Goal: Information Seeking & Learning: Check status

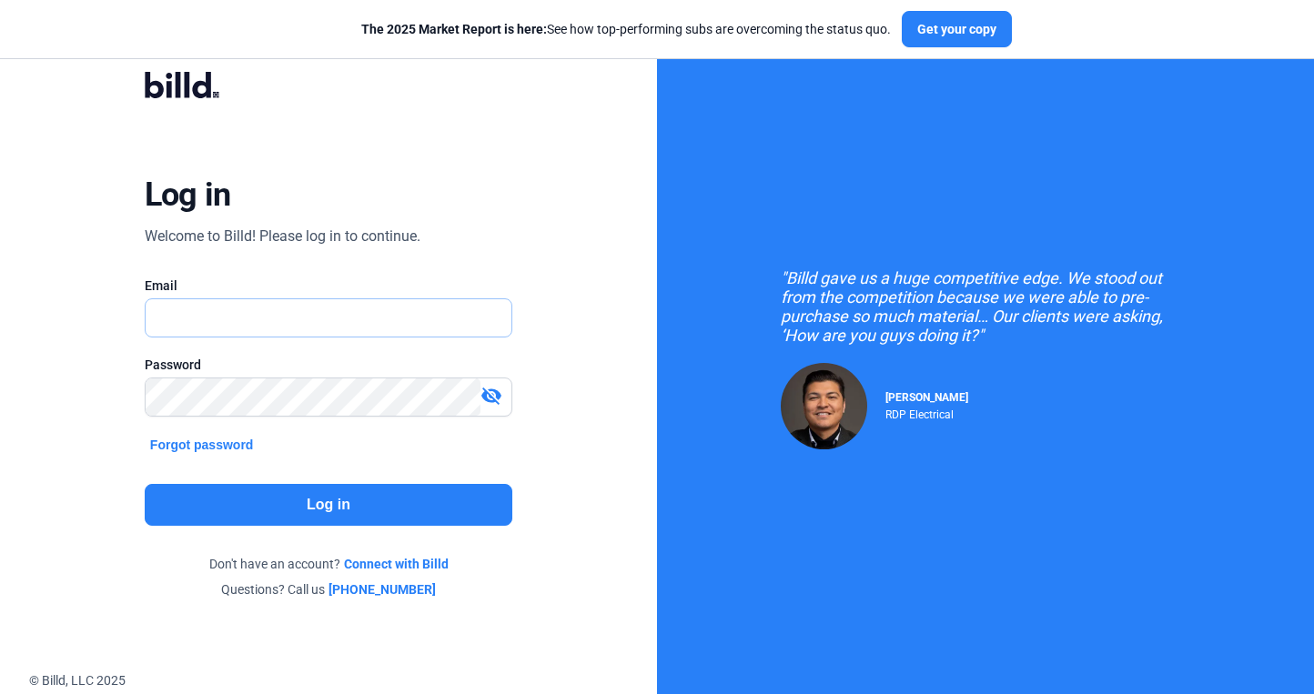
type input "[PERSON_NAME][EMAIL_ADDRESS][DOMAIN_NAME]"
click at [257, 506] on button "Log in" at bounding box center [329, 505] width 368 height 42
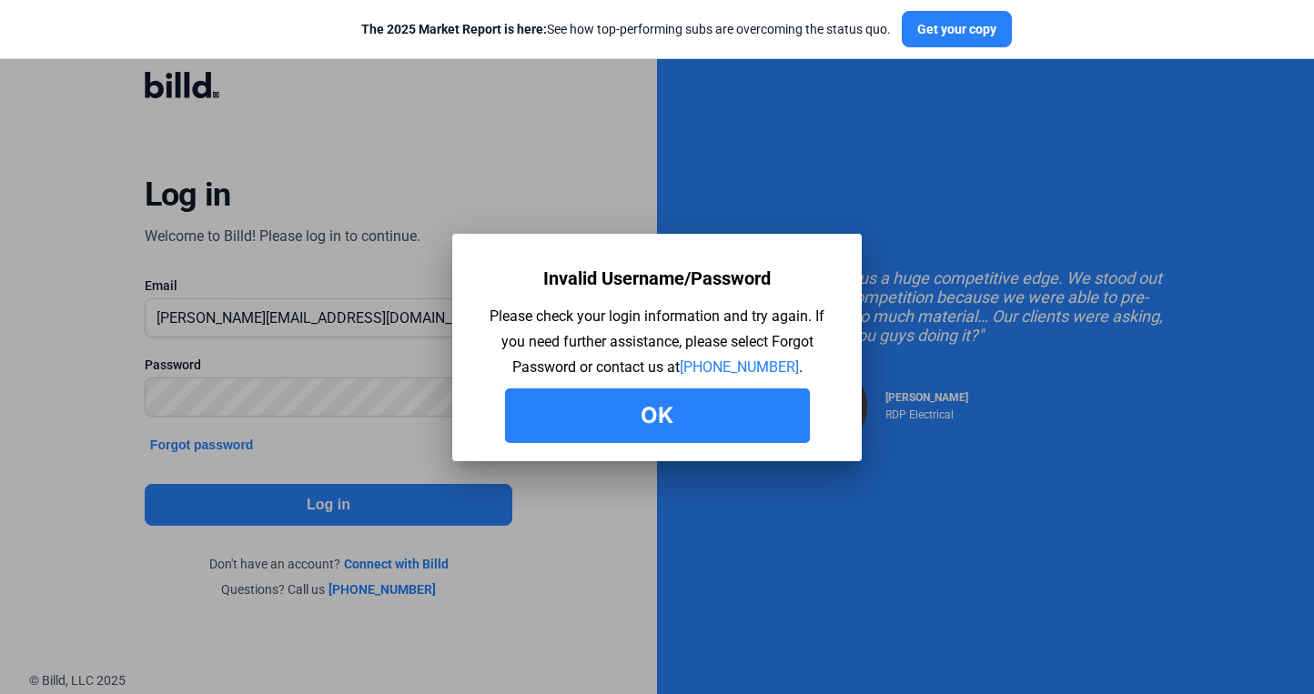
click at [595, 433] on button "Ok" at bounding box center [657, 416] width 305 height 55
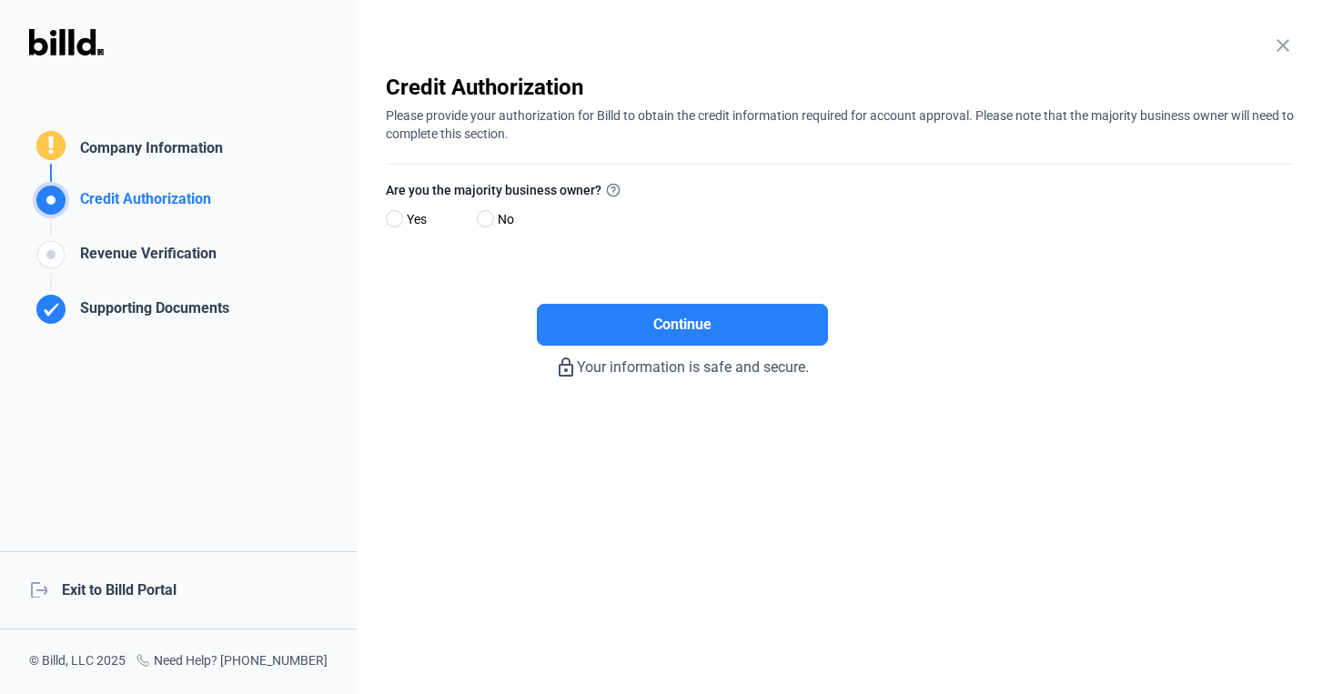
click at [167, 597] on div "logout Exit to Billd Portal" at bounding box center [178, 590] width 357 height 78
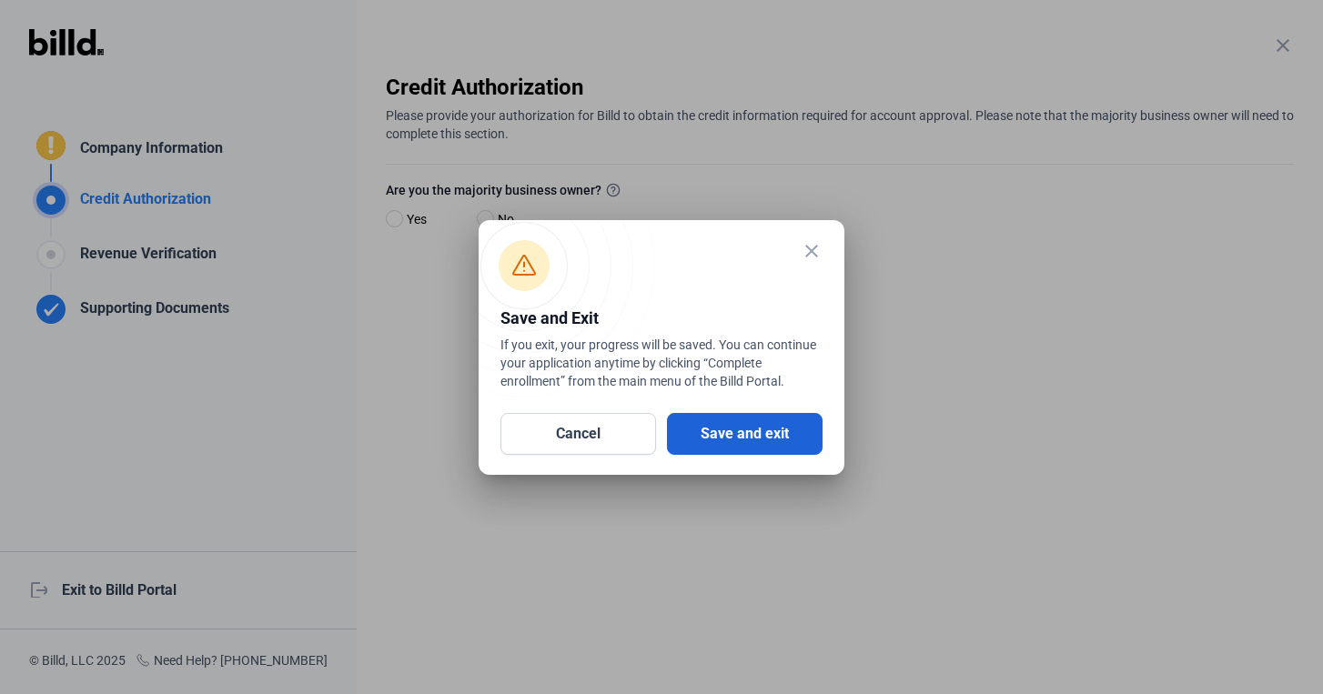
click at [771, 436] on button "Save and exit" at bounding box center [745, 434] width 156 height 42
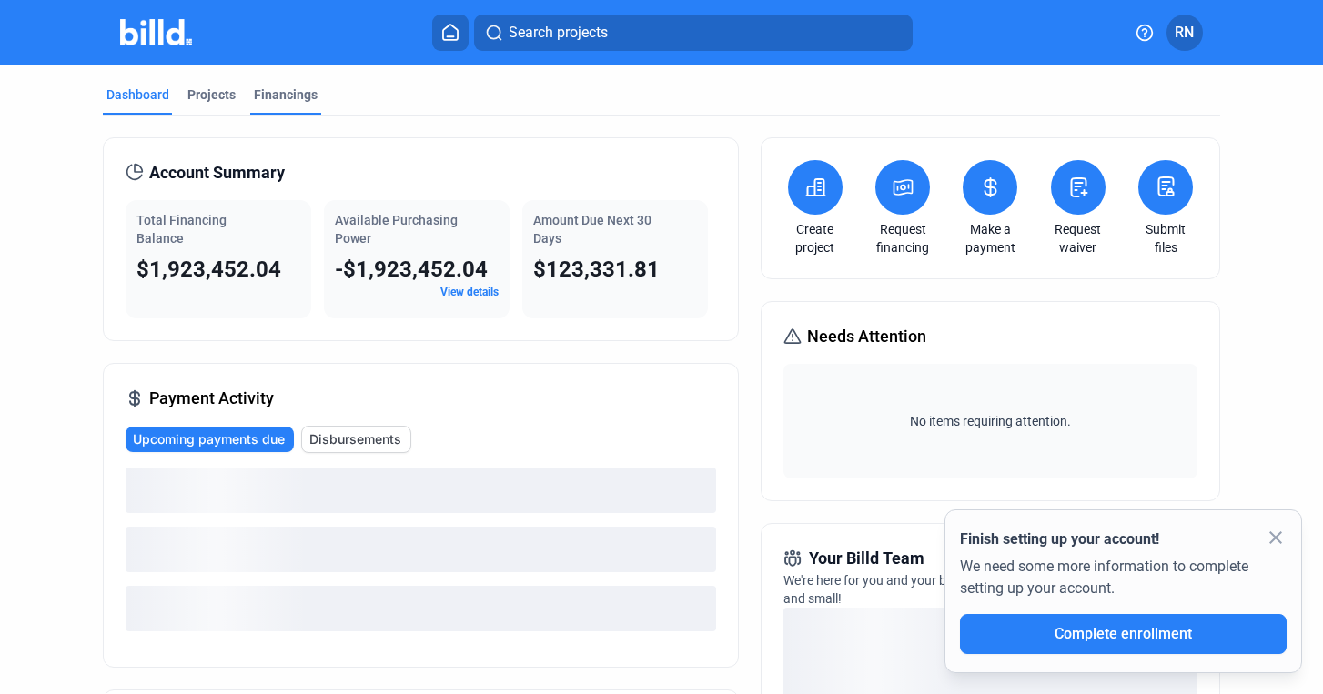
click at [297, 101] on div "Financings" at bounding box center [286, 95] width 64 height 18
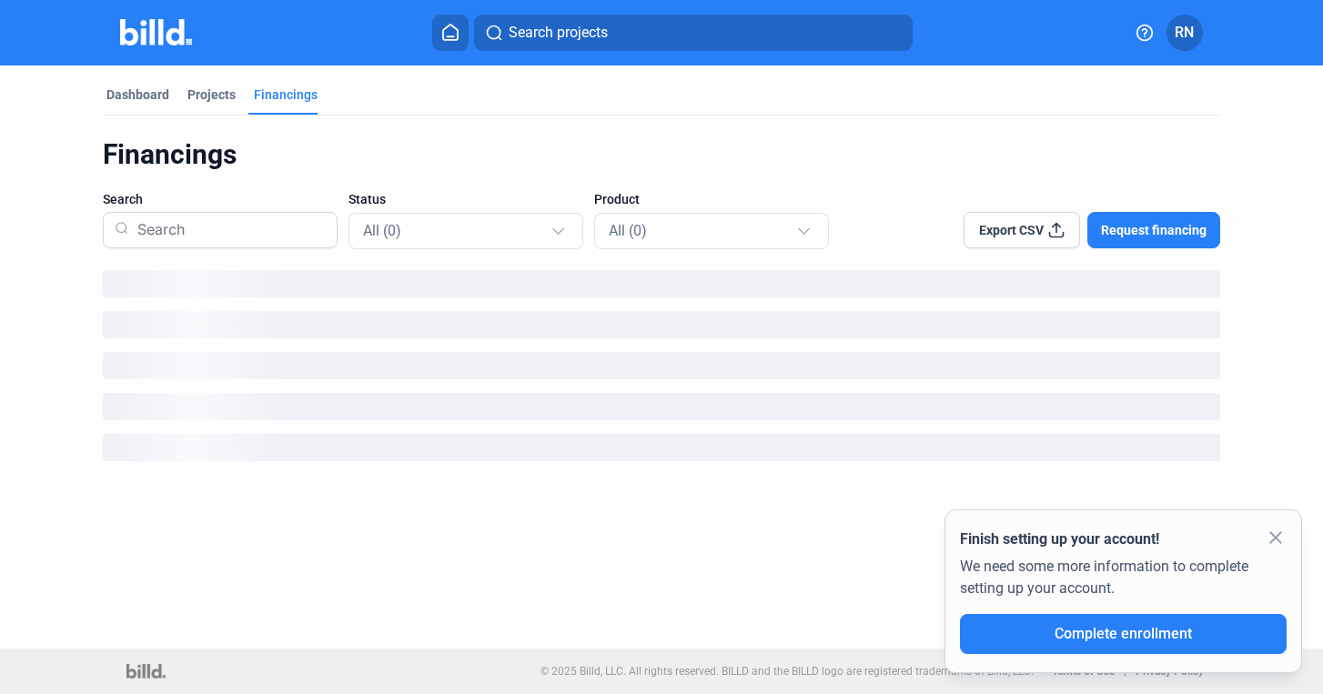
click at [1275, 538] on mat-icon "close" at bounding box center [1276, 538] width 22 height 22
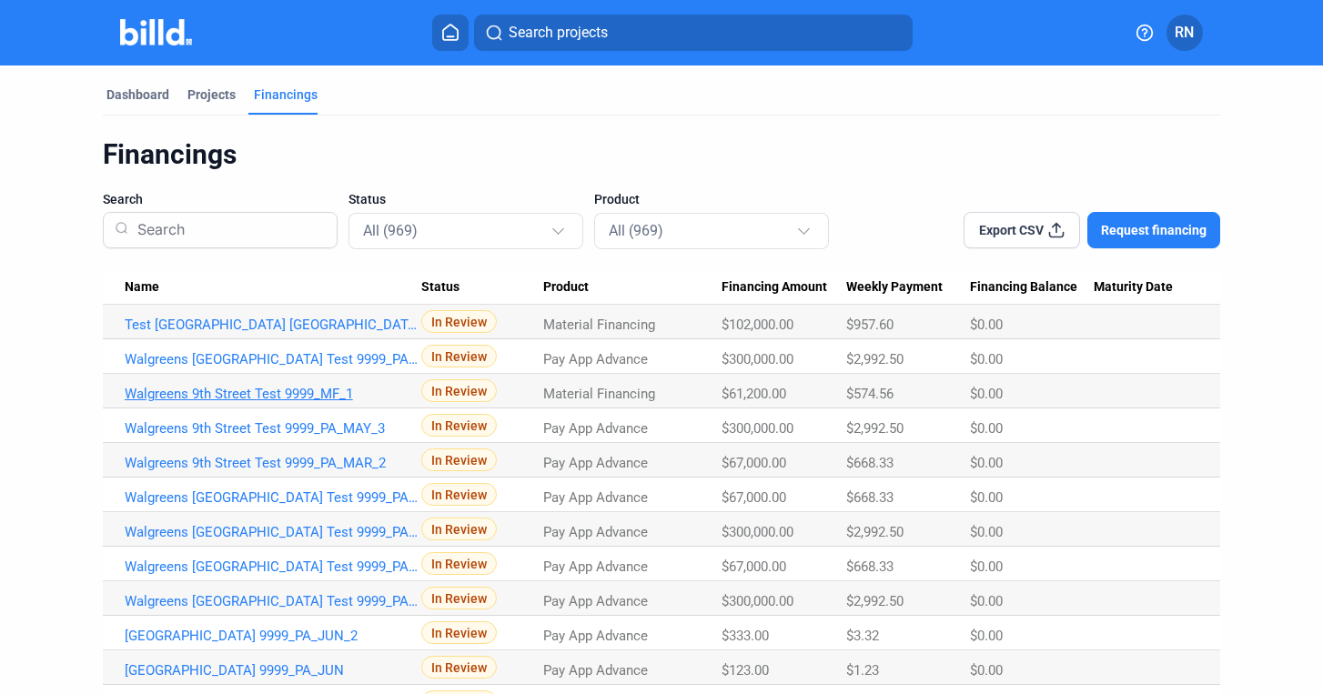
click at [248, 333] on link "Walgreens 9th Street Test 9999_MF_1" at bounding box center [273, 325] width 297 height 16
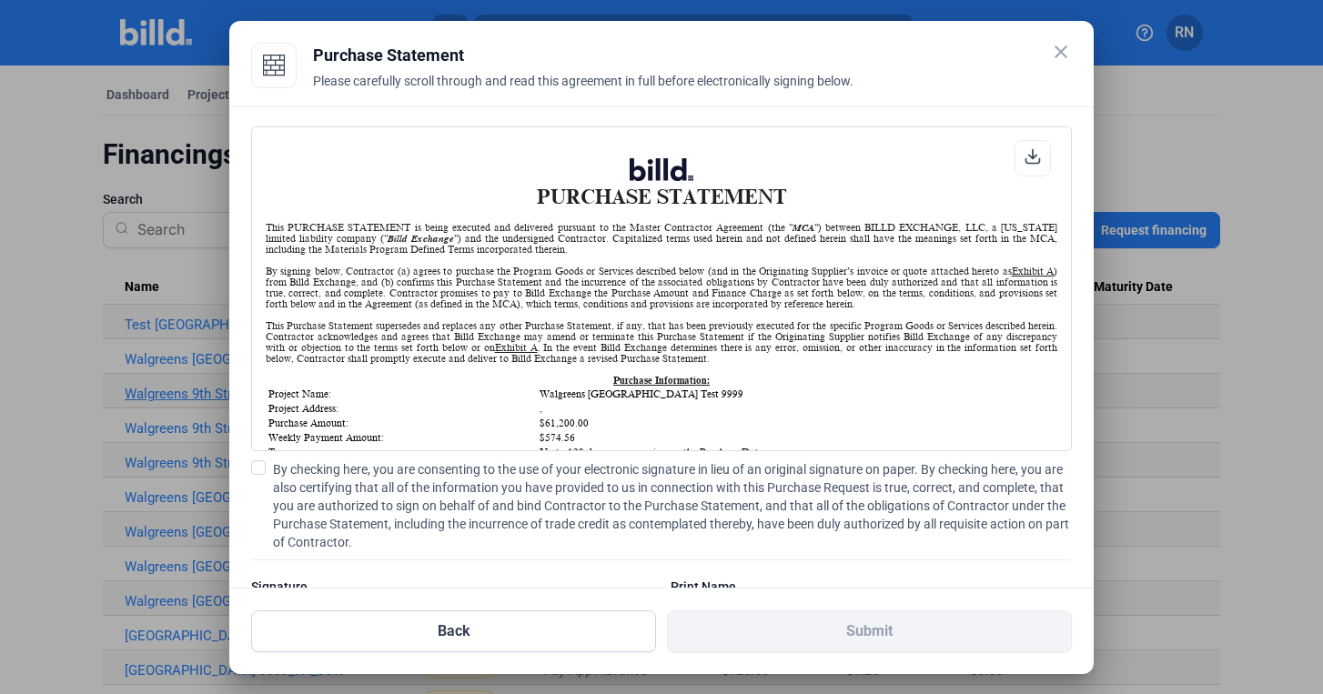
scroll to position [1, 0]
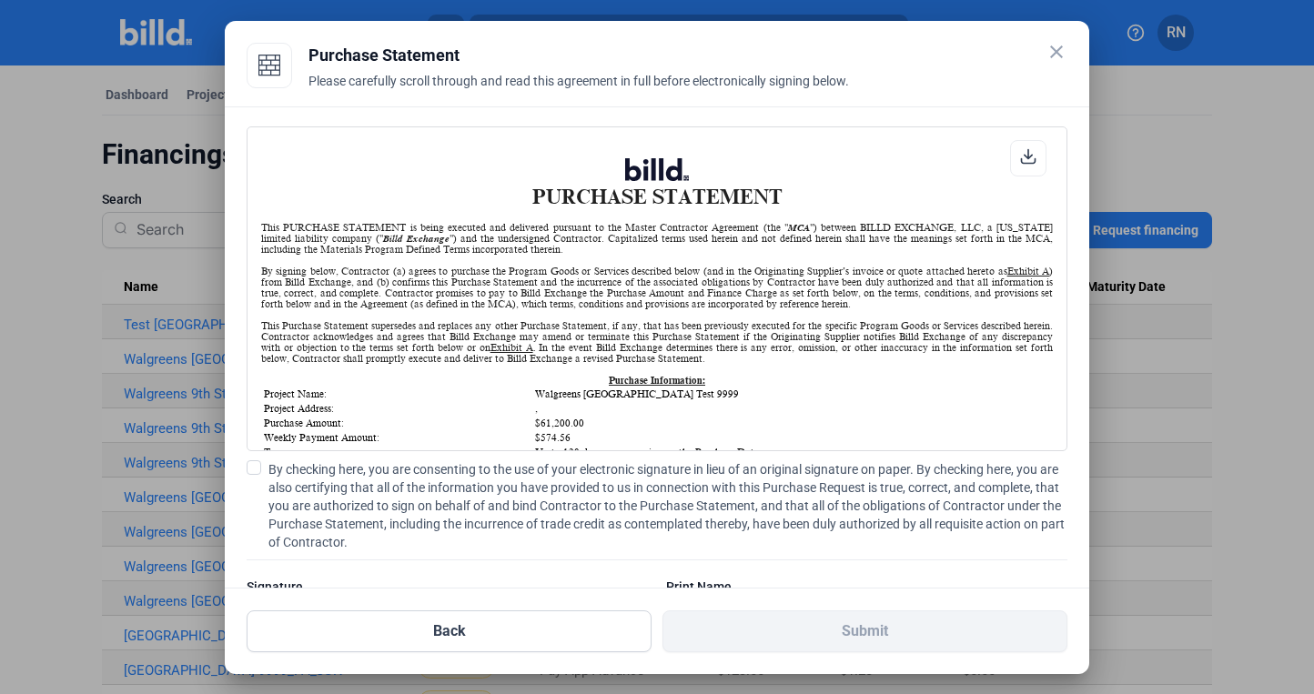
click at [1057, 52] on mat-icon "close" at bounding box center [1057, 52] width 22 height 22
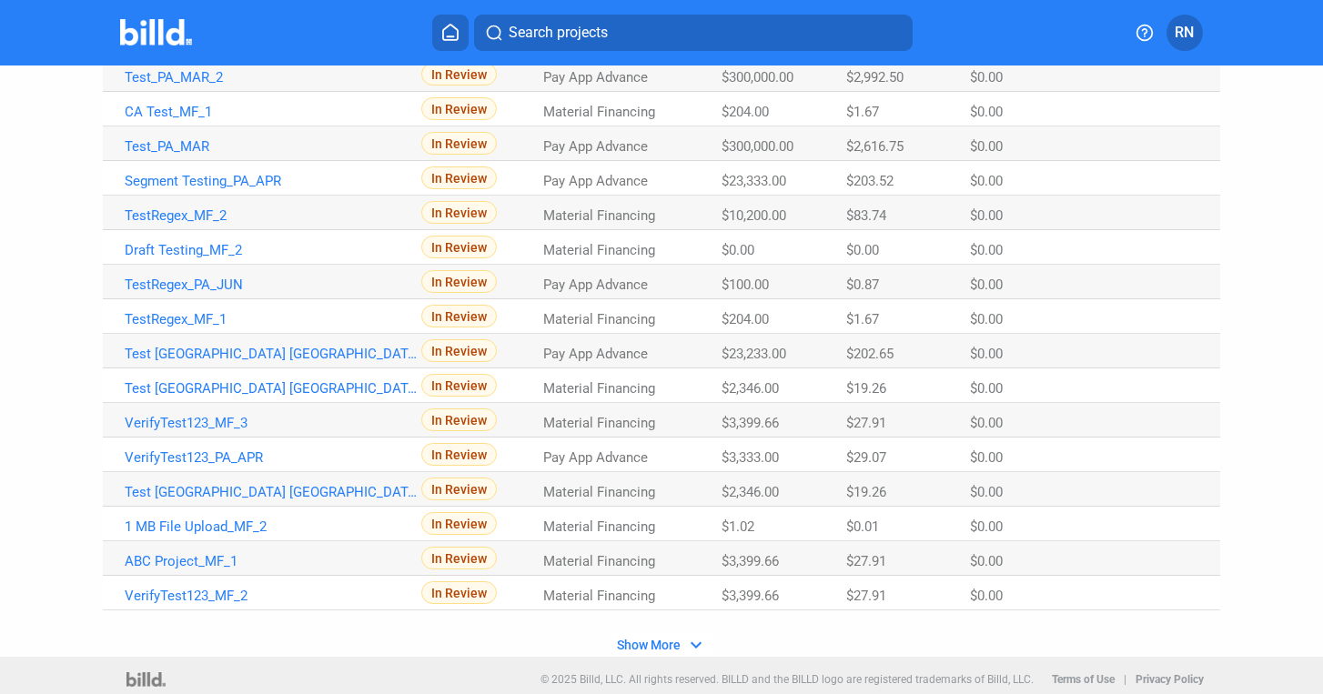
scroll to position [1086, 0]
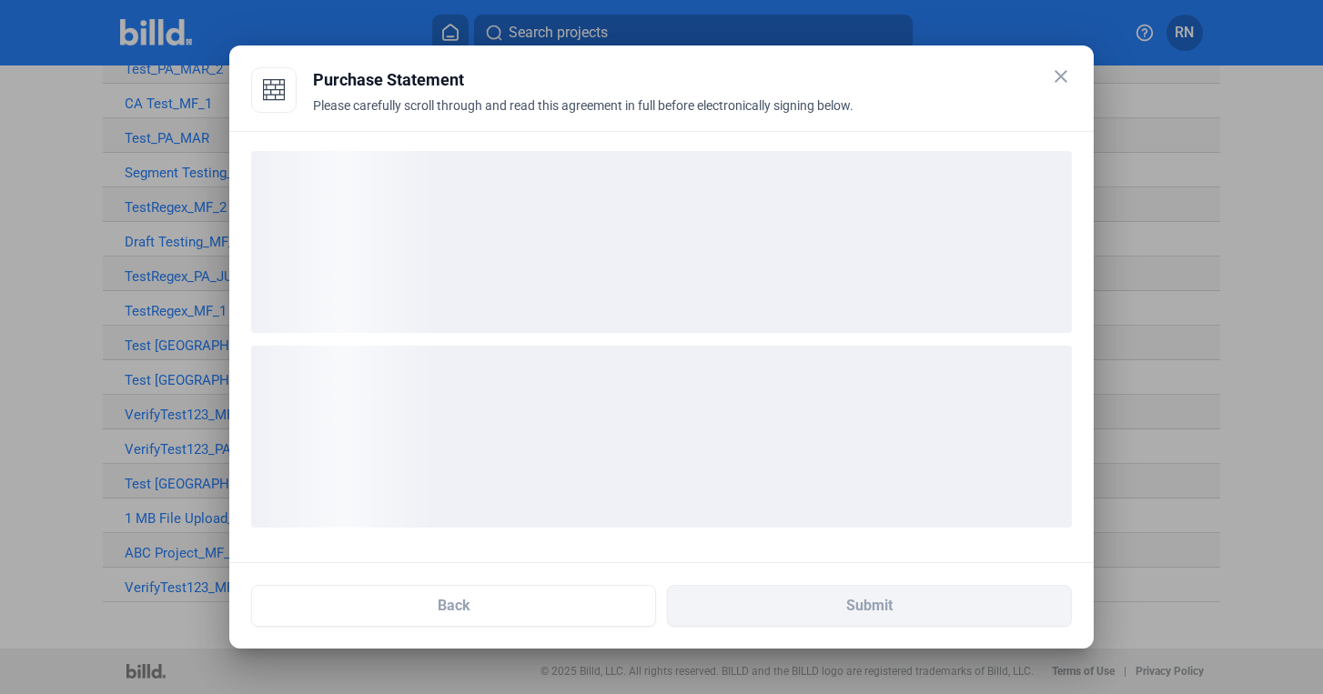
click at [1067, 74] on mat-icon "close" at bounding box center [1061, 77] width 22 height 22
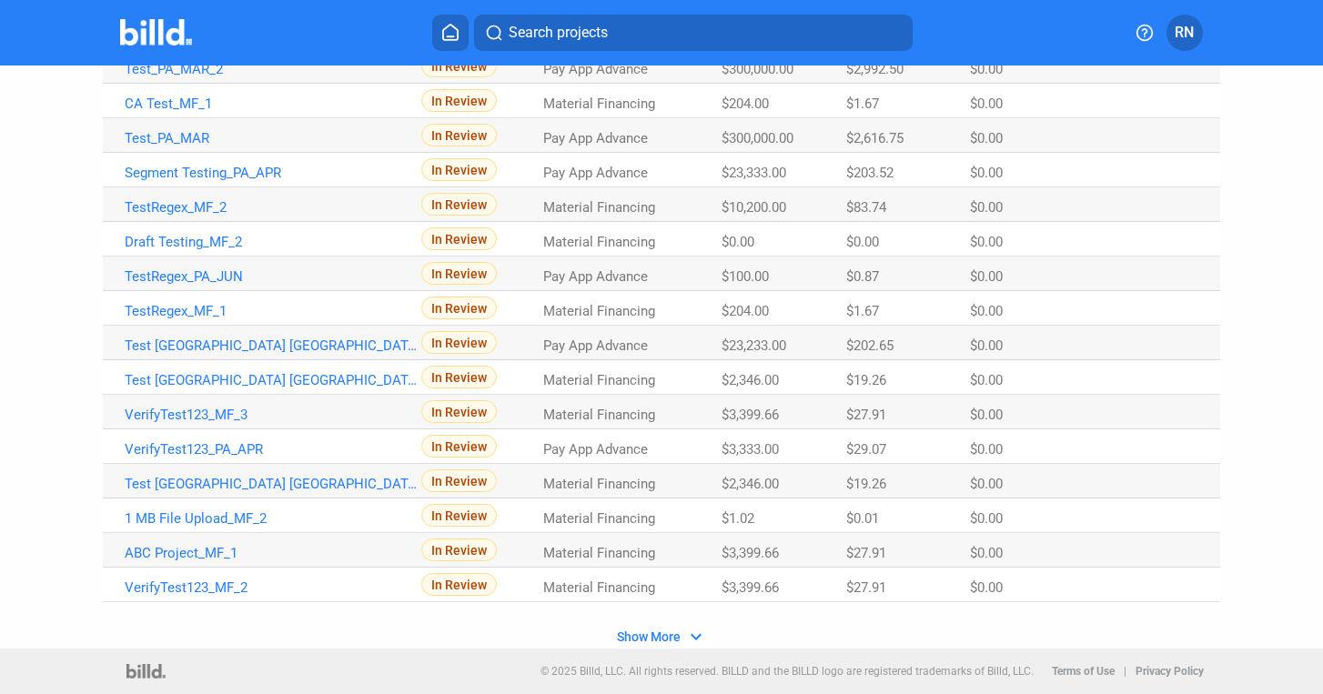
click at [652, 637] on span "Show More" at bounding box center [649, 637] width 64 height 15
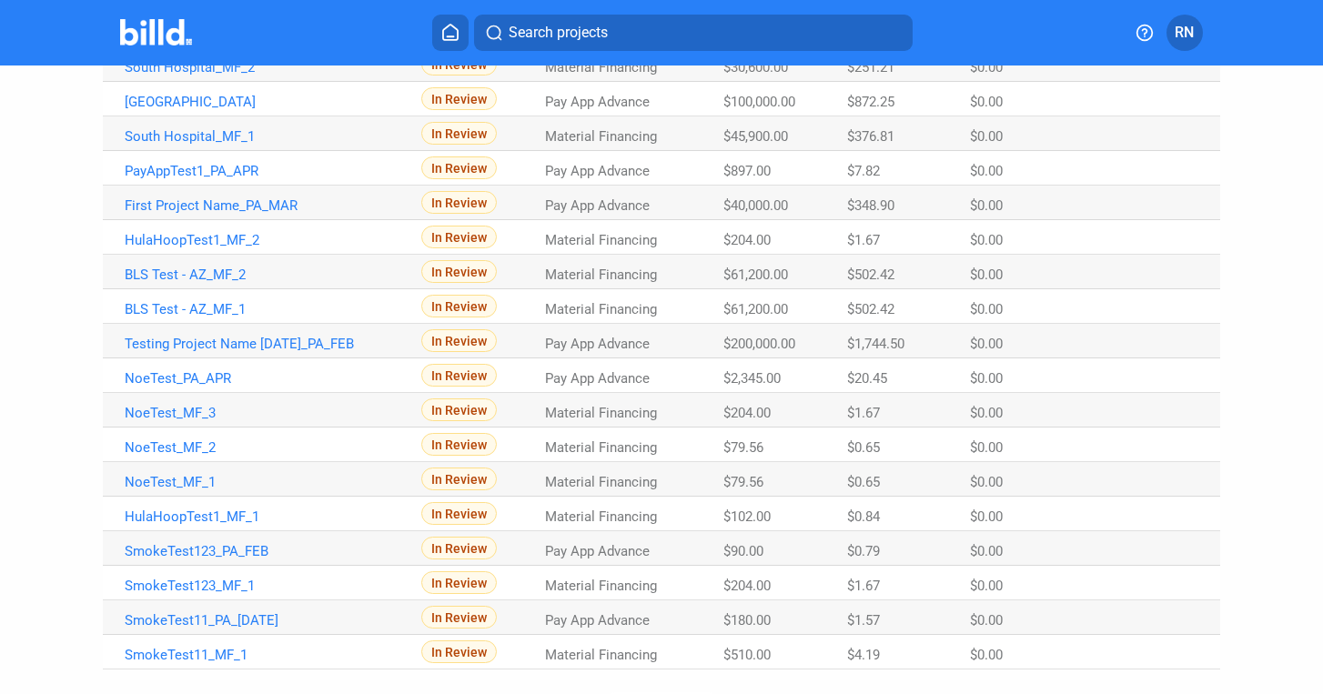
scroll to position [2469, 0]
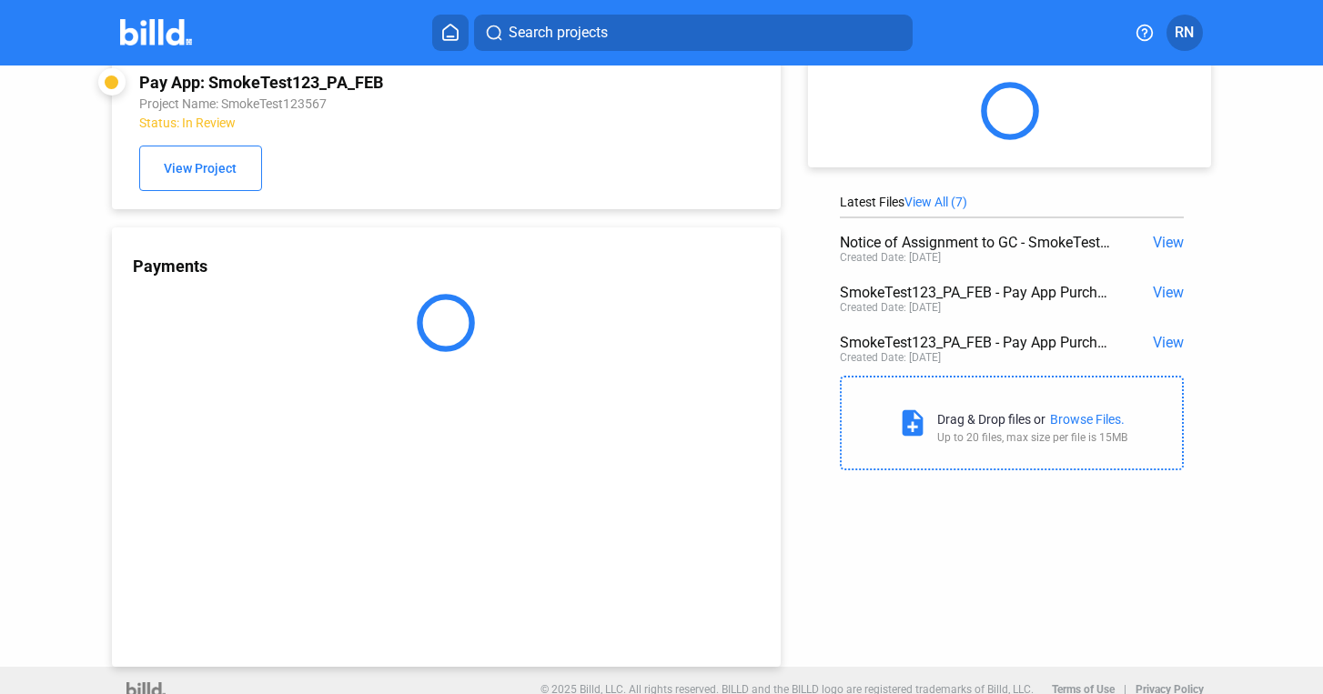
scroll to position [48, 0]
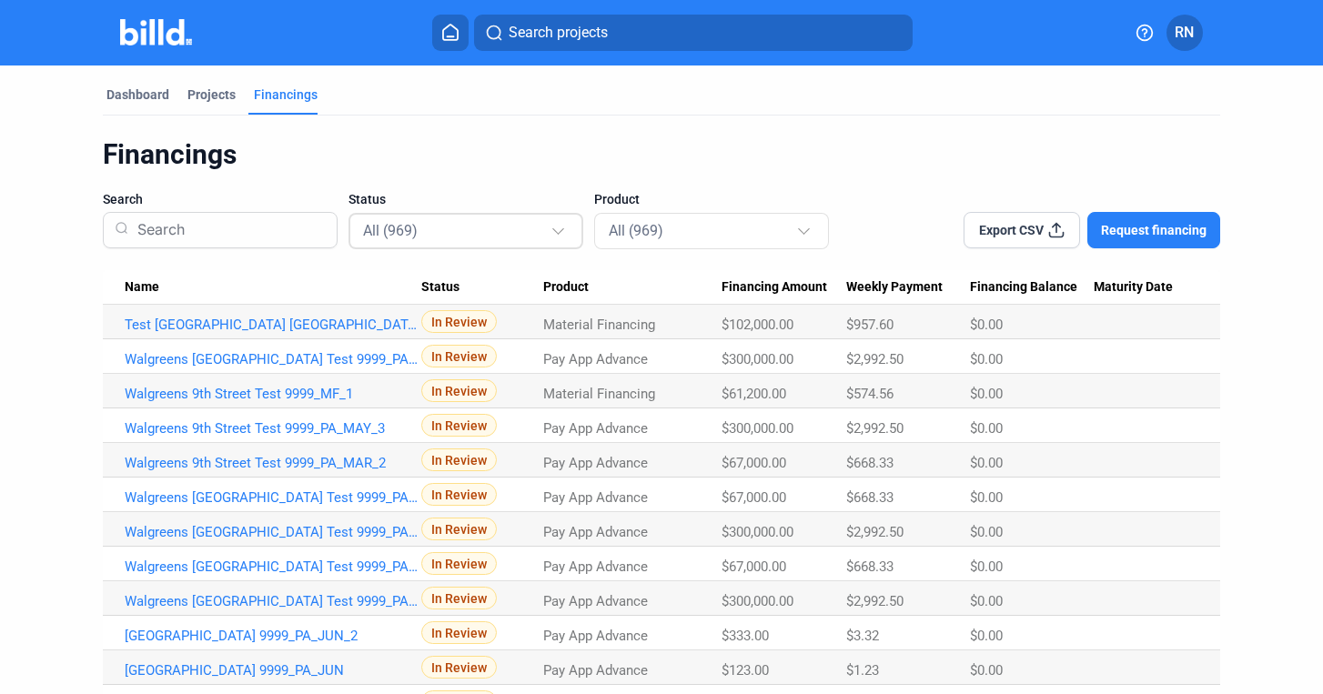
click at [449, 235] on div "All (969)" at bounding box center [456, 230] width 187 height 24
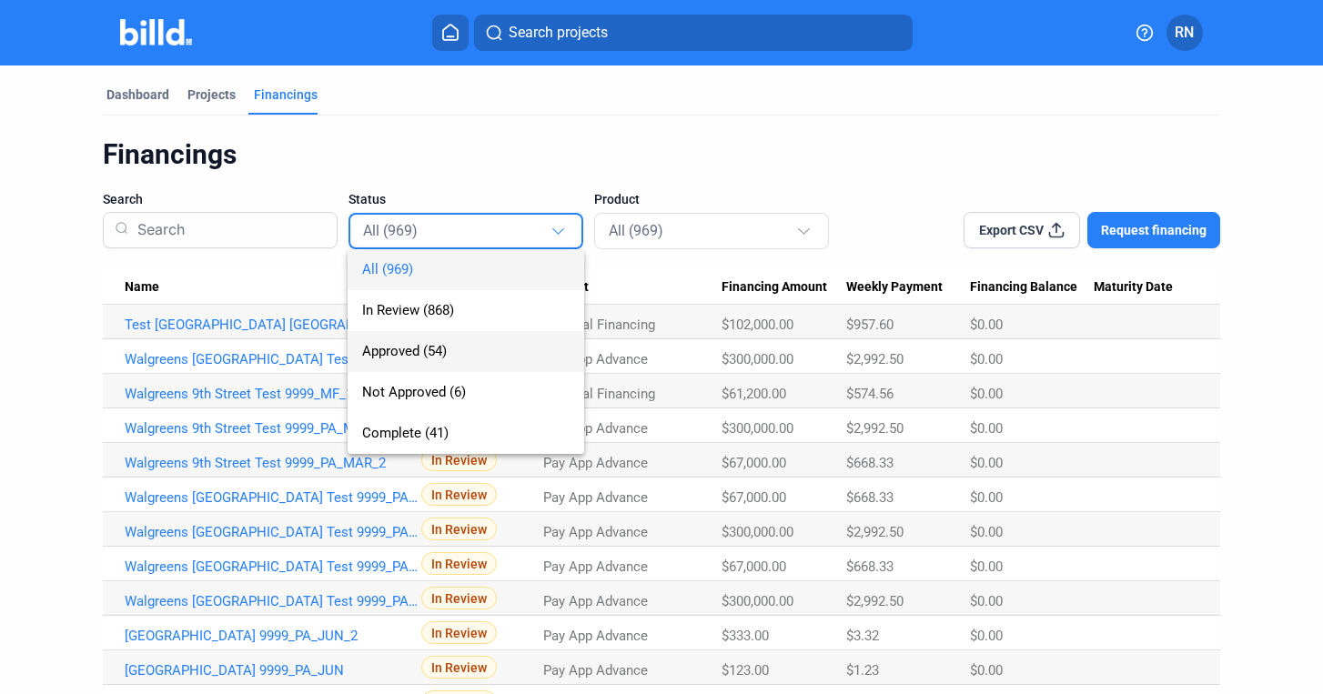
drag, startPoint x: 449, startPoint y: 235, endPoint x: 441, endPoint y: 344, distance: 109.4
click at [441, 344] on div "All (969) In Review (868) Approved (54) Not Approved (6) Complete (41)" at bounding box center [451, 333] width 207 height 241
click at [483, 349] on span "Approved (54)" at bounding box center [465, 351] width 207 height 41
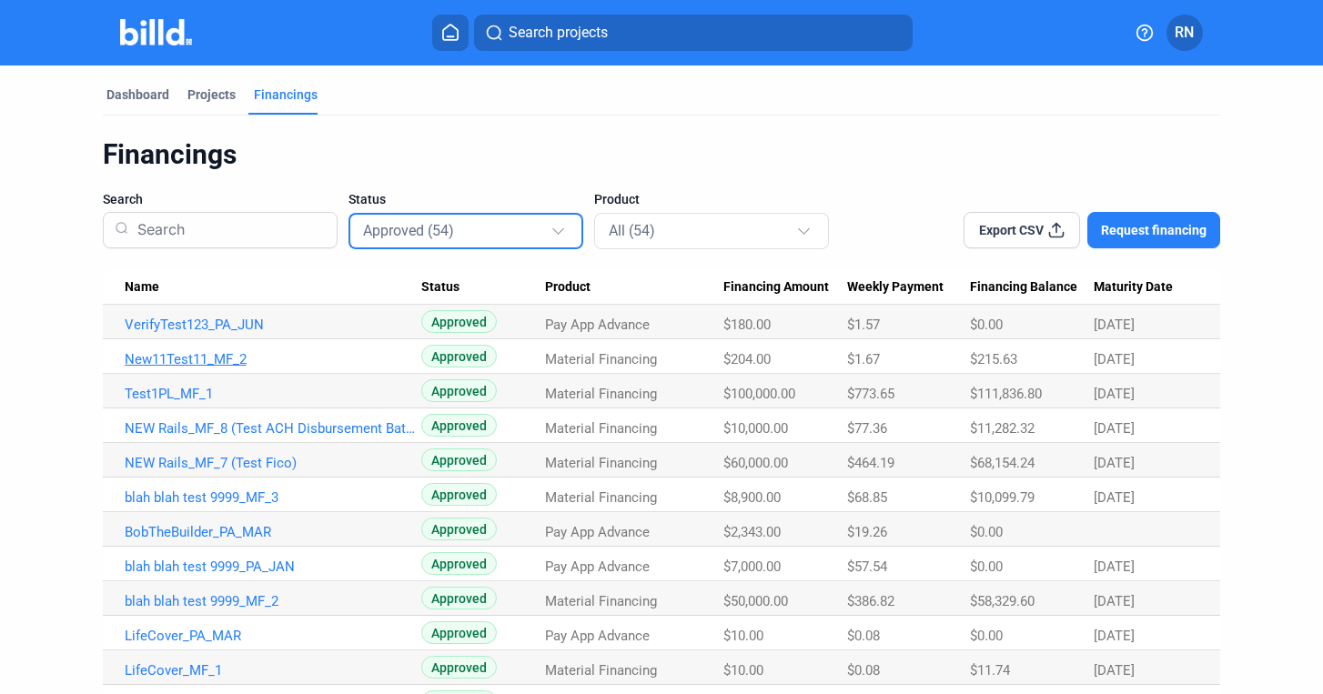
click at [213, 333] on link "New11Test11_MF_2" at bounding box center [273, 325] width 297 height 16
